Goal: Information Seeking & Learning: Learn about a topic

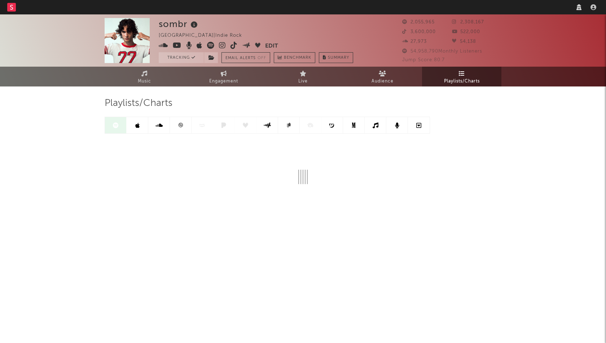
click at [533, 49] on div "sombr [GEOGRAPHIC_DATA] | Indie Rock Edit Tracking Email Alerts Off Benchmark S…" at bounding box center [303, 40] width 606 height 52
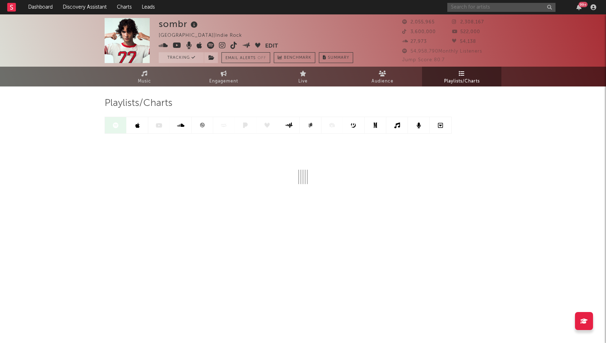
click at [475, 4] on input "text" at bounding box center [501, 7] width 108 height 9
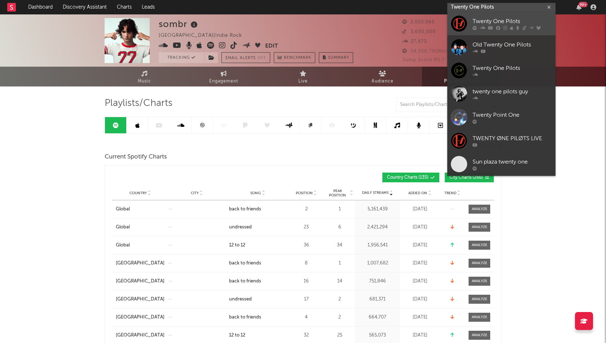
type input "Twenty One Pilots"
click at [490, 26] on icon at bounding box center [490, 28] width 5 height 4
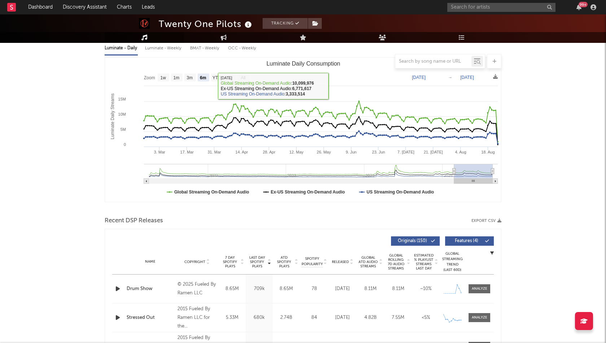
scroll to position [77, 0]
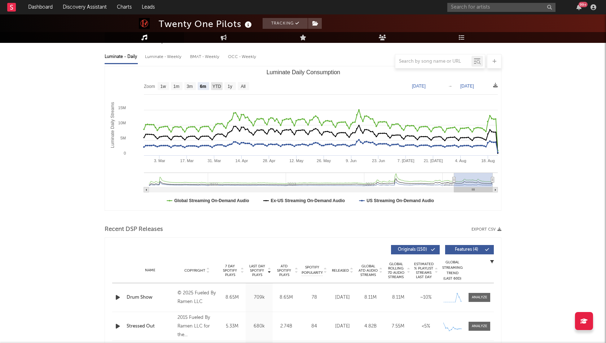
click at [216, 87] on text "YTD" at bounding box center [216, 86] width 9 height 5
select select "YTD"
type input "[DATE]"
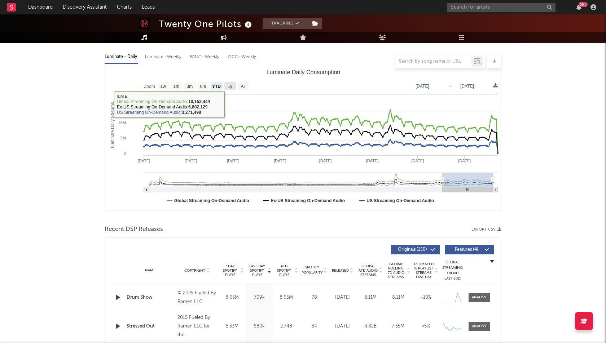
click at [231, 88] on text "1y" at bounding box center [229, 86] width 5 height 5
select select "1y"
type input "[DATE]"
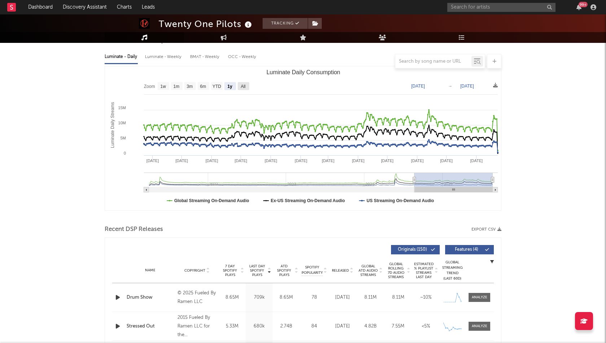
click at [244, 86] on text "All" at bounding box center [242, 86] width 5 height 5
select select "All"
type input "[DATE]"
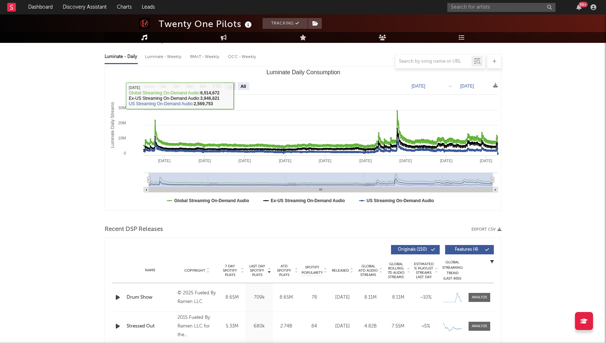
click at [228, 86] on text "1y" at bounding box center [229, 86] width 5 height 5
select select "1y"
type input "[DATE]"
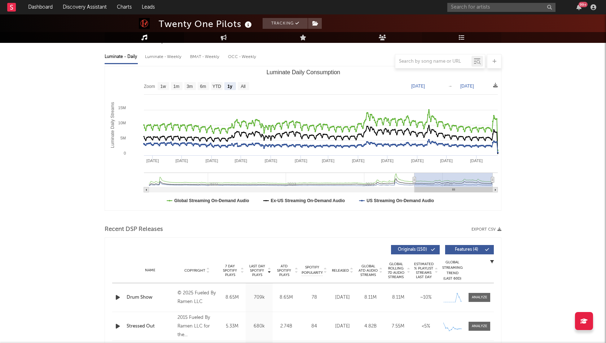
click at [458, 37] on link "Playlists/Charts" at bounding box center [461, 37] width 79 height 11
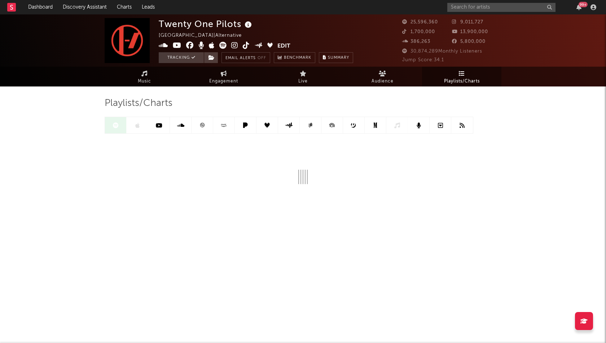
click at [162, 123] on link at bounding box center [159, 125] width 22 height 16
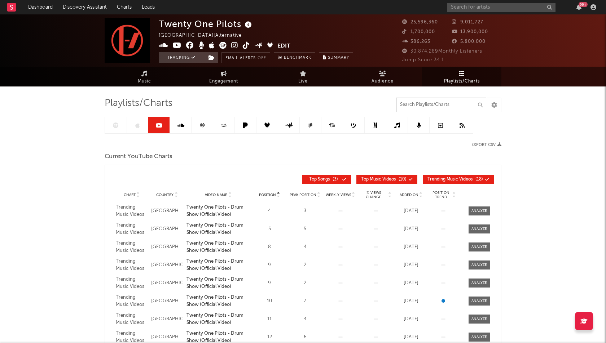
click at [434, 108] on input "text" at bounding box center [441, 105] width 90 height 14
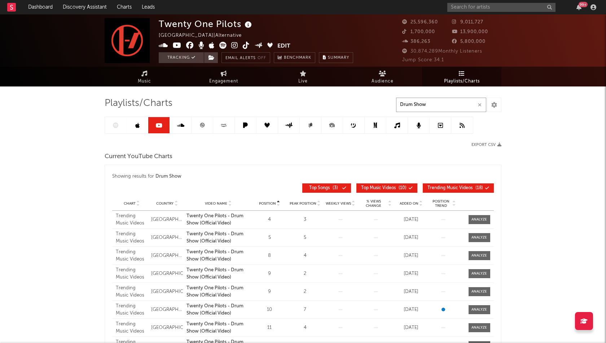
type input "Drum Show"
click at [326, 186] on span "Top Songs" at bounding box center [319, 188] width 21 height 4
click at [380, 189] on span "Top Music Videos" at bounding box center [378, 188] width 35 height 4
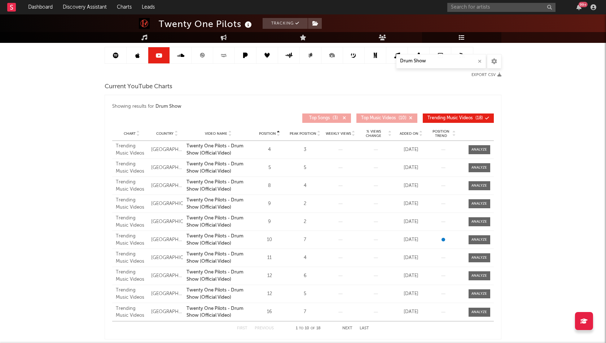
scroll to position [71, 0]
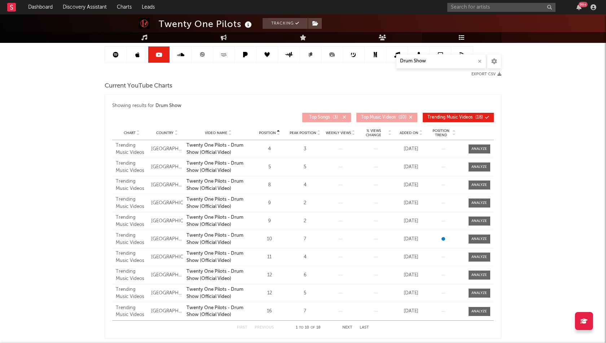
click at [304, 133] on span "Peak Position" at bounding box center [302, 133] width 27 height 4
